Goal: Information Seeking & Learning: Learn about a topic

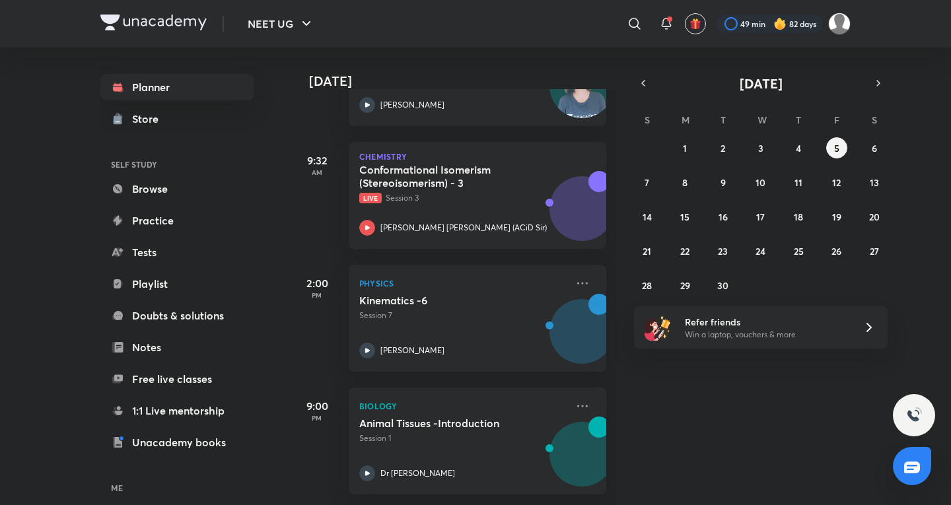
scroll to position [279, 0]
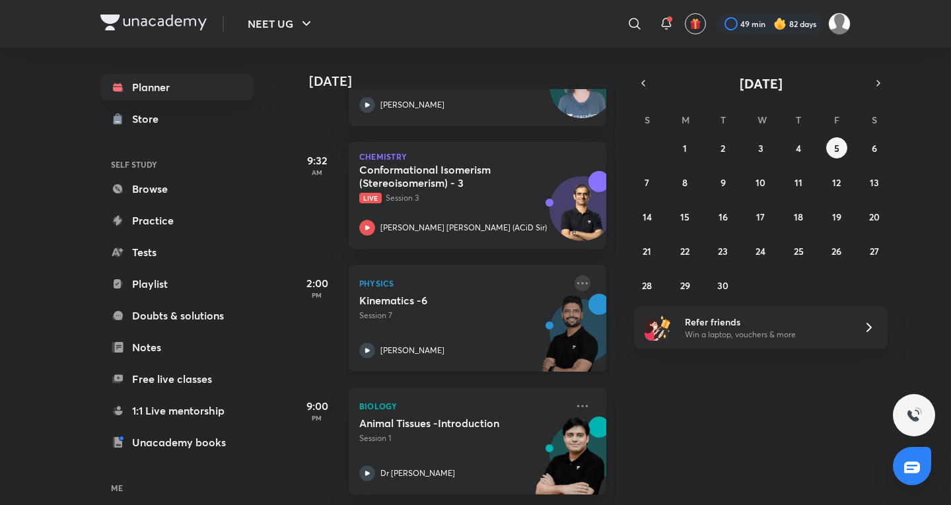
click at [575, 276] on icon at bounding box center [583, 284] width 16 height 16
click at [693, 398] on div "Today Good morning, Kushagra You have 4 events today Give us your feedback on l…" at bounding box center [620, 277] width 658 height 458
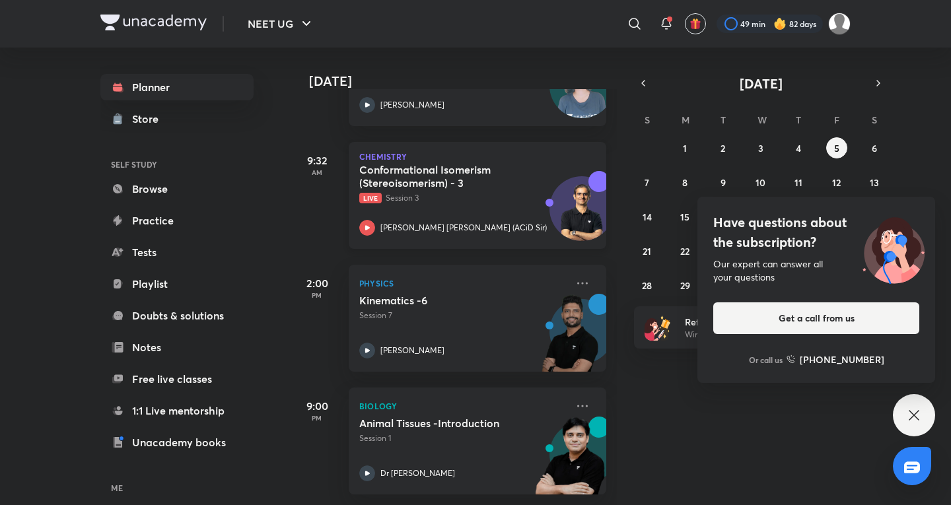
click at [512, 182] on div "Conformational Isomerism (Stereoisomerism) - 3 Live Session 3" at bounding box center [462, 183] width 207 height 41
